Goal: Information Seeking & Learning: Learn about a topic

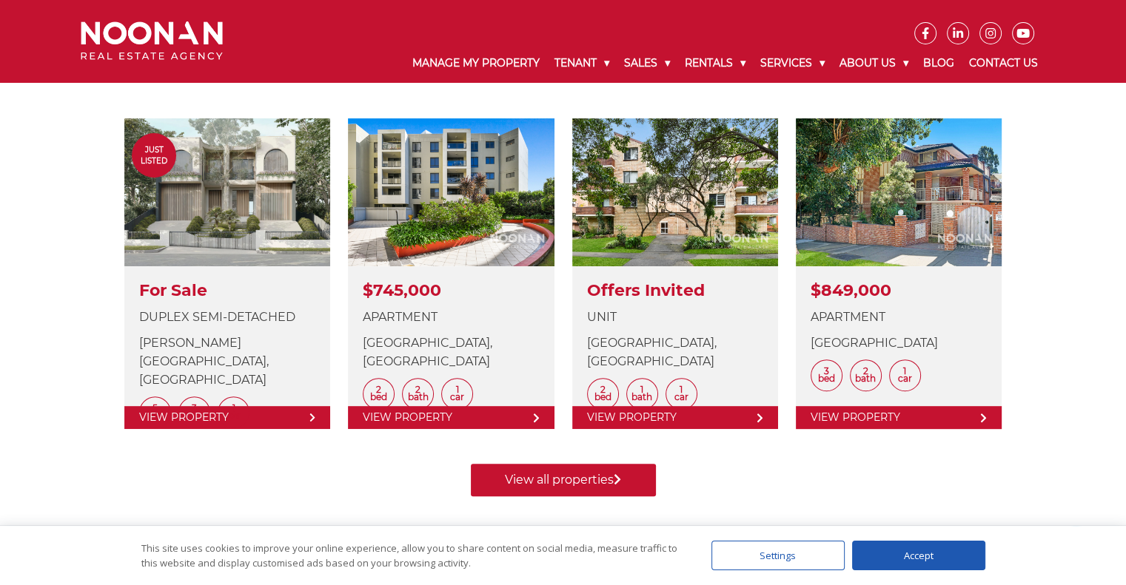
scroll to position [569, 0]
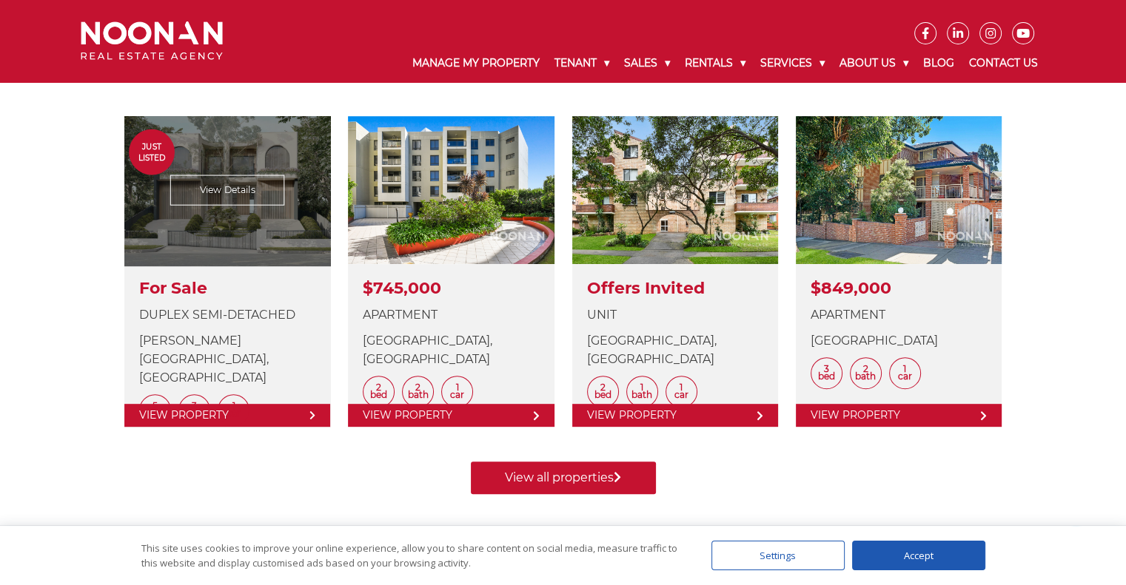
click at [207, 411] on link at bounding box center [227, 271] width 206 height 311
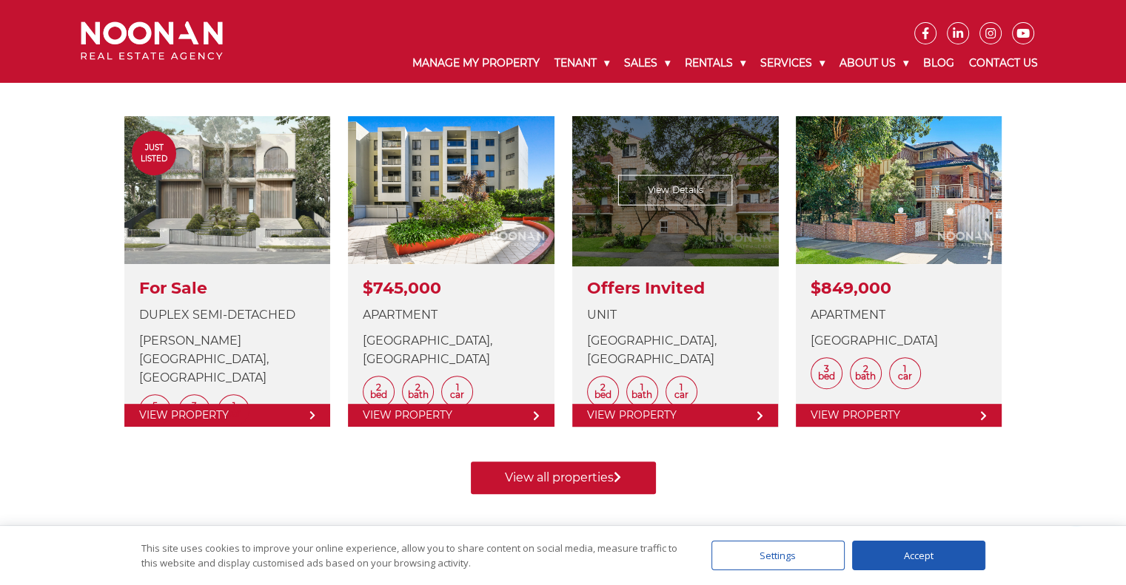
click at [735, 233] on link at bounding box center [675, 271] width 206 height 311
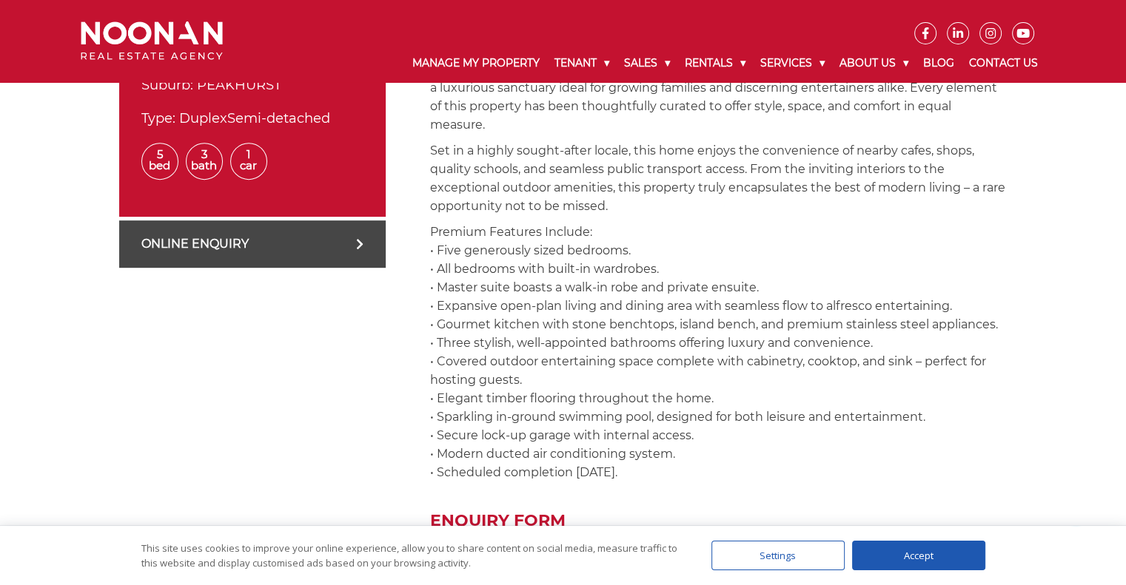
scroll to position [608, 0]
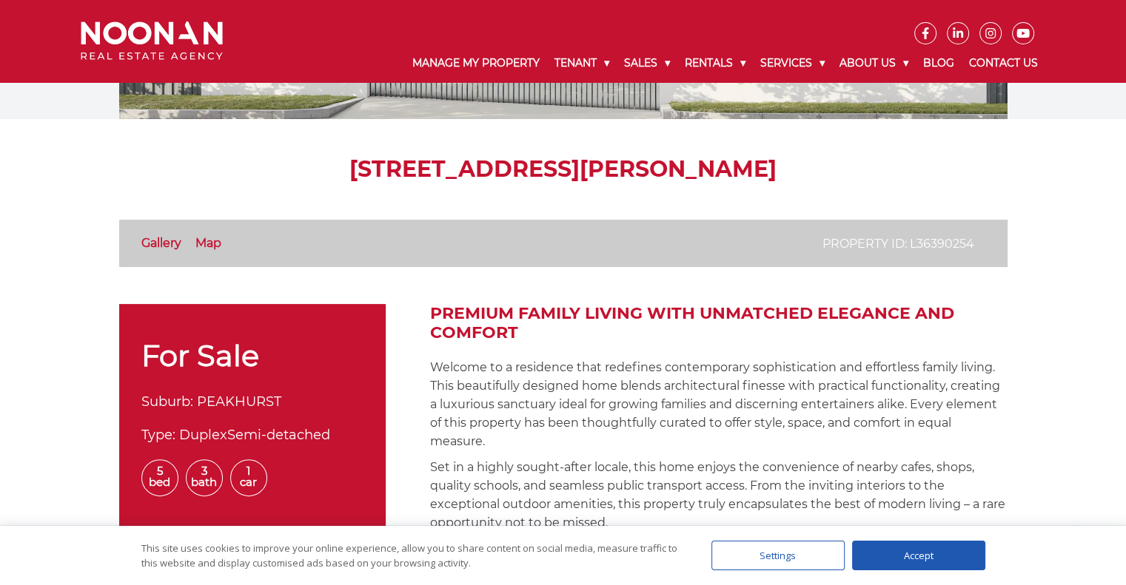
scroll to position [291, 0]
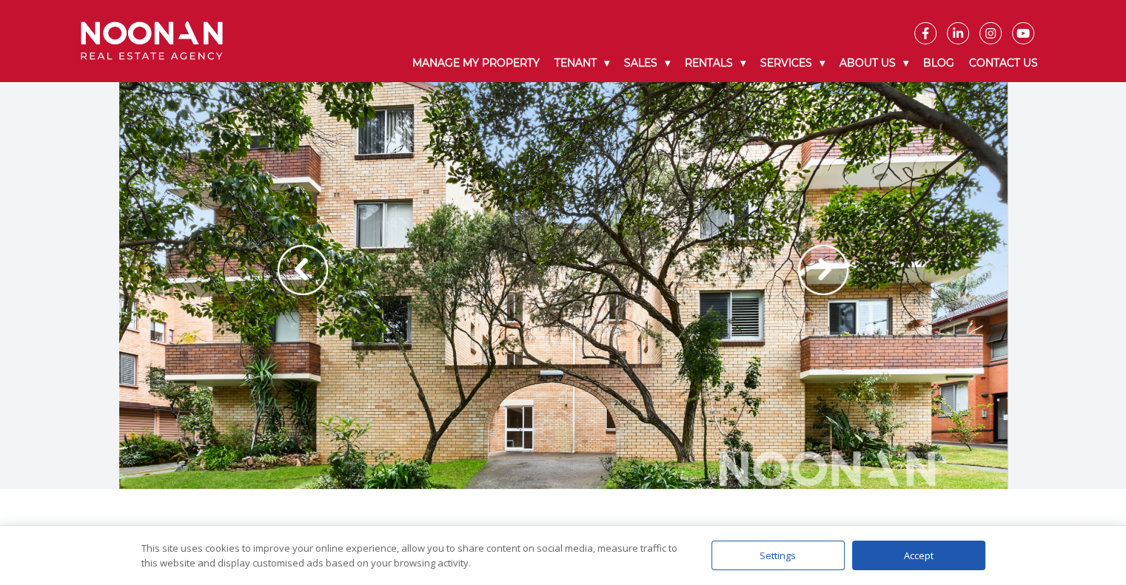
click at [821, 267] on img at bounding box center [823, 270] width 50 height 50
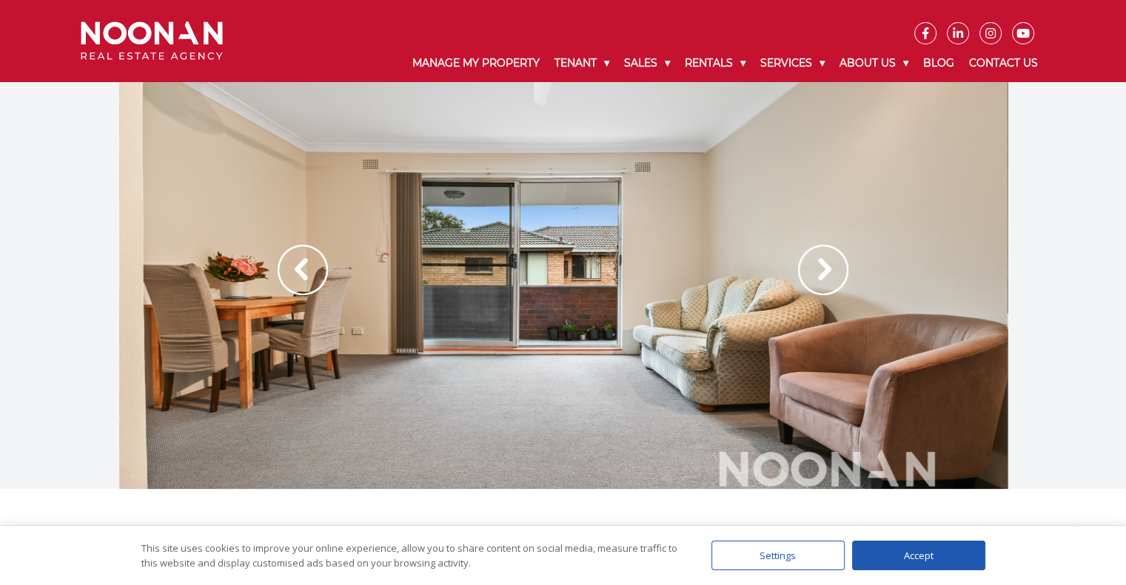
click at [821, 267] on img at bounding box center [823, 270] width 50 height 50
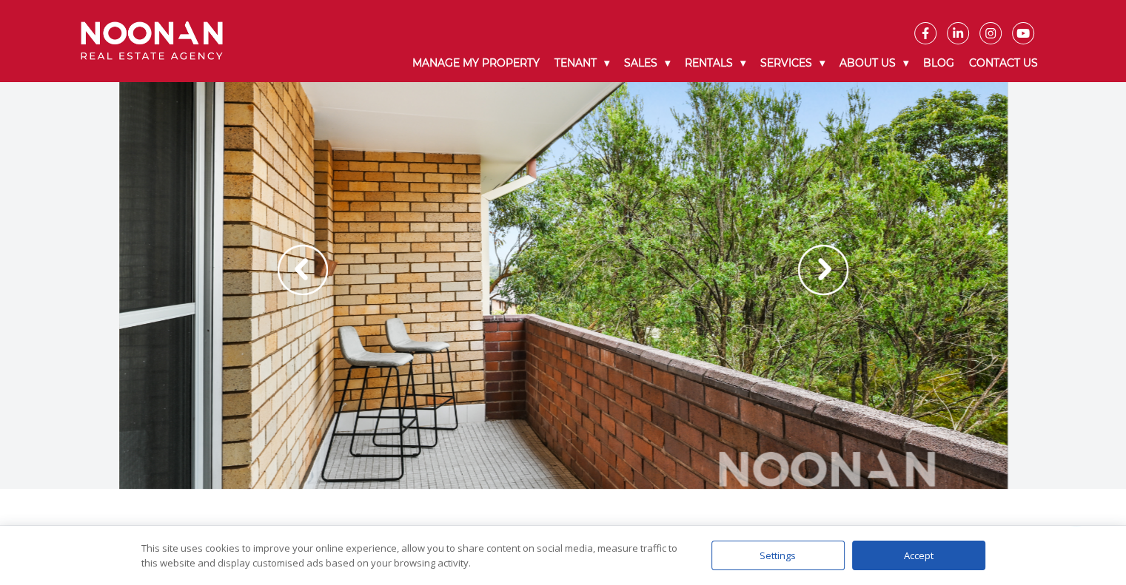
click at [821, 267] on img at bounding box center [823, 270] width 50 height 50
